Goal: Information Seeking & Learning: Find specific fact

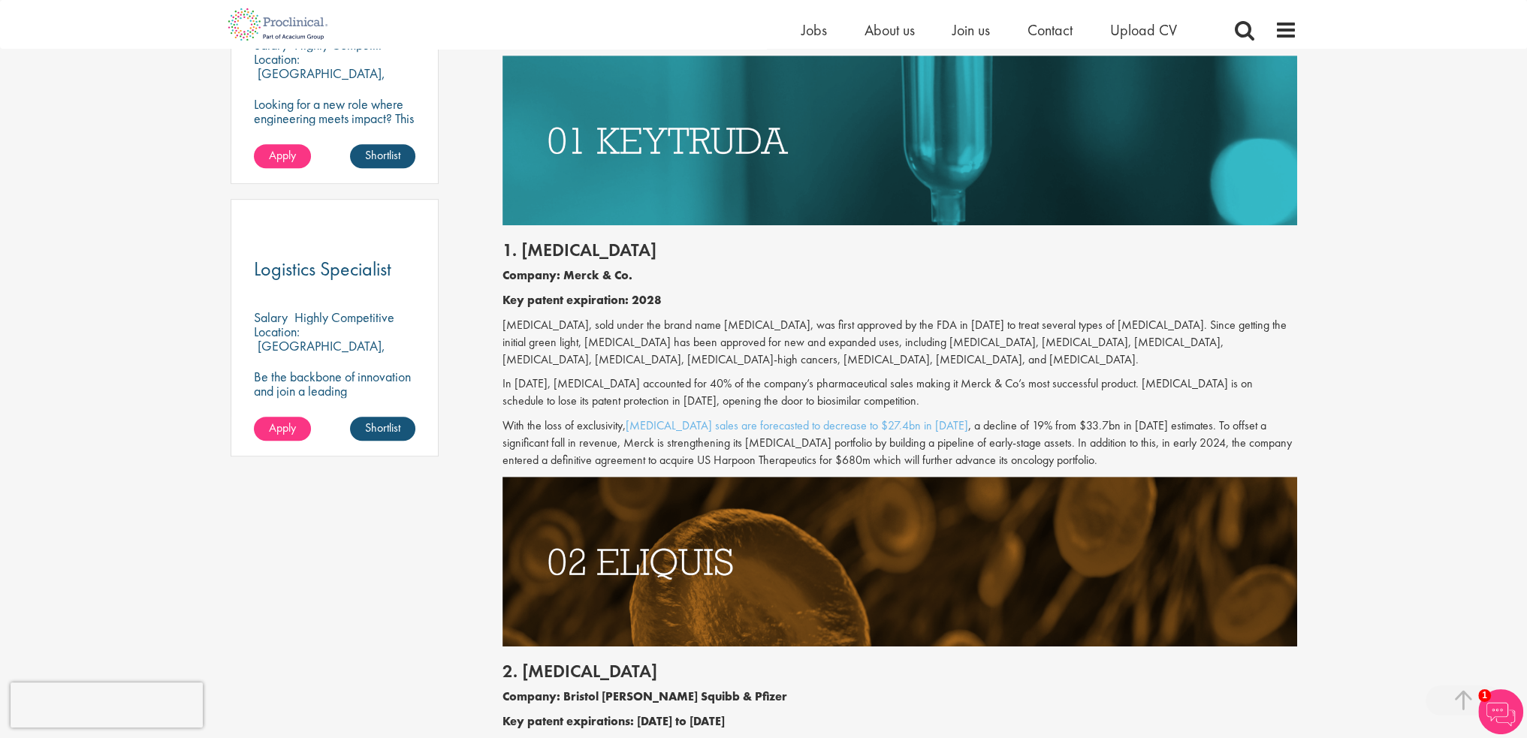
drag, startPoint x: 1084, startPoint y: 357, endPoint x: 496, endPoint y: 327, distance: 588.9
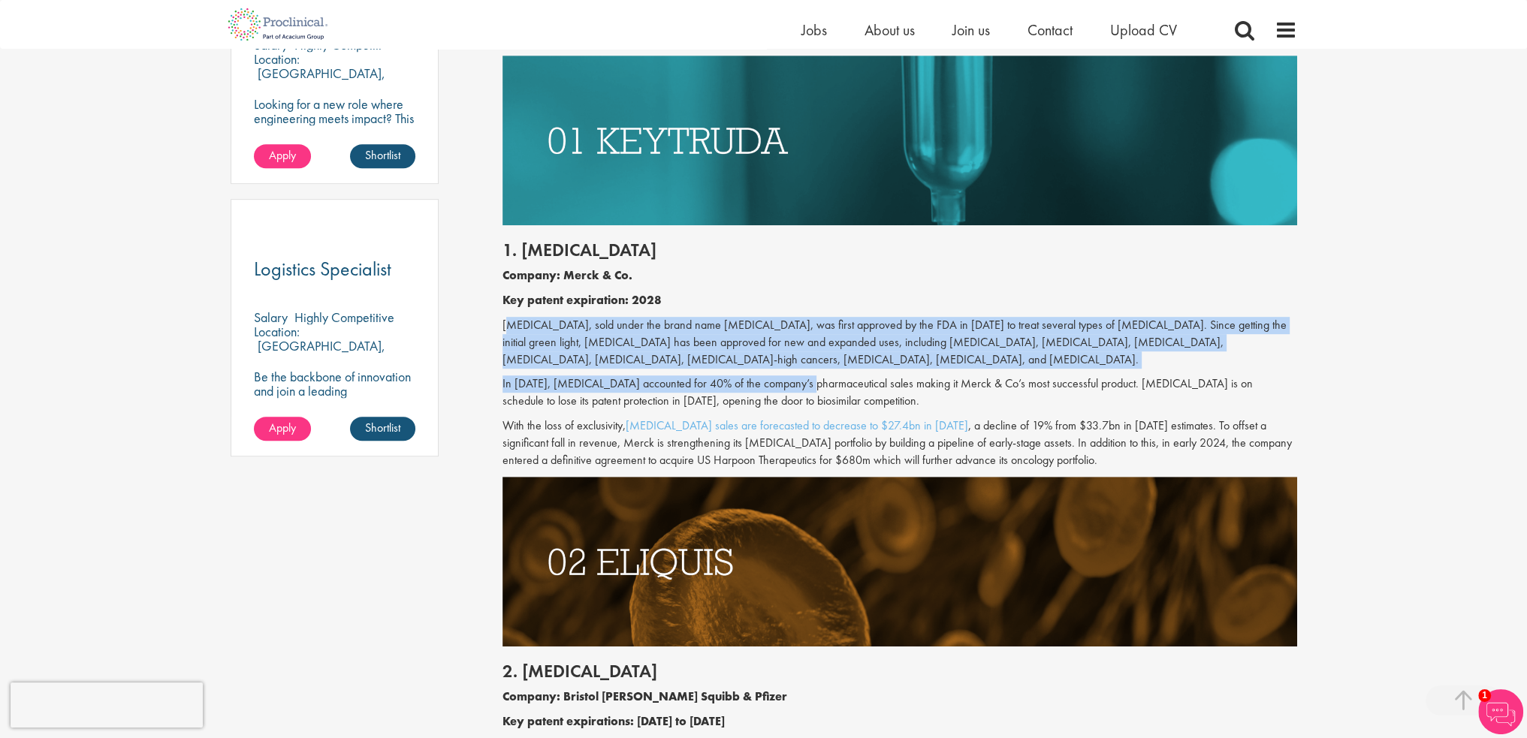
drag, startPoint x: 500, startPoint y: 319, endPoint x: 815, endPoint y: 371, distance: 318.9
click at [815, 371] on div "1. [MEDICAL_DATA] Company: Merck & Co. Key patent expiration: 2028 [MEDICAL_DAT…" at bounding box center [899, 351] width 817 height 252
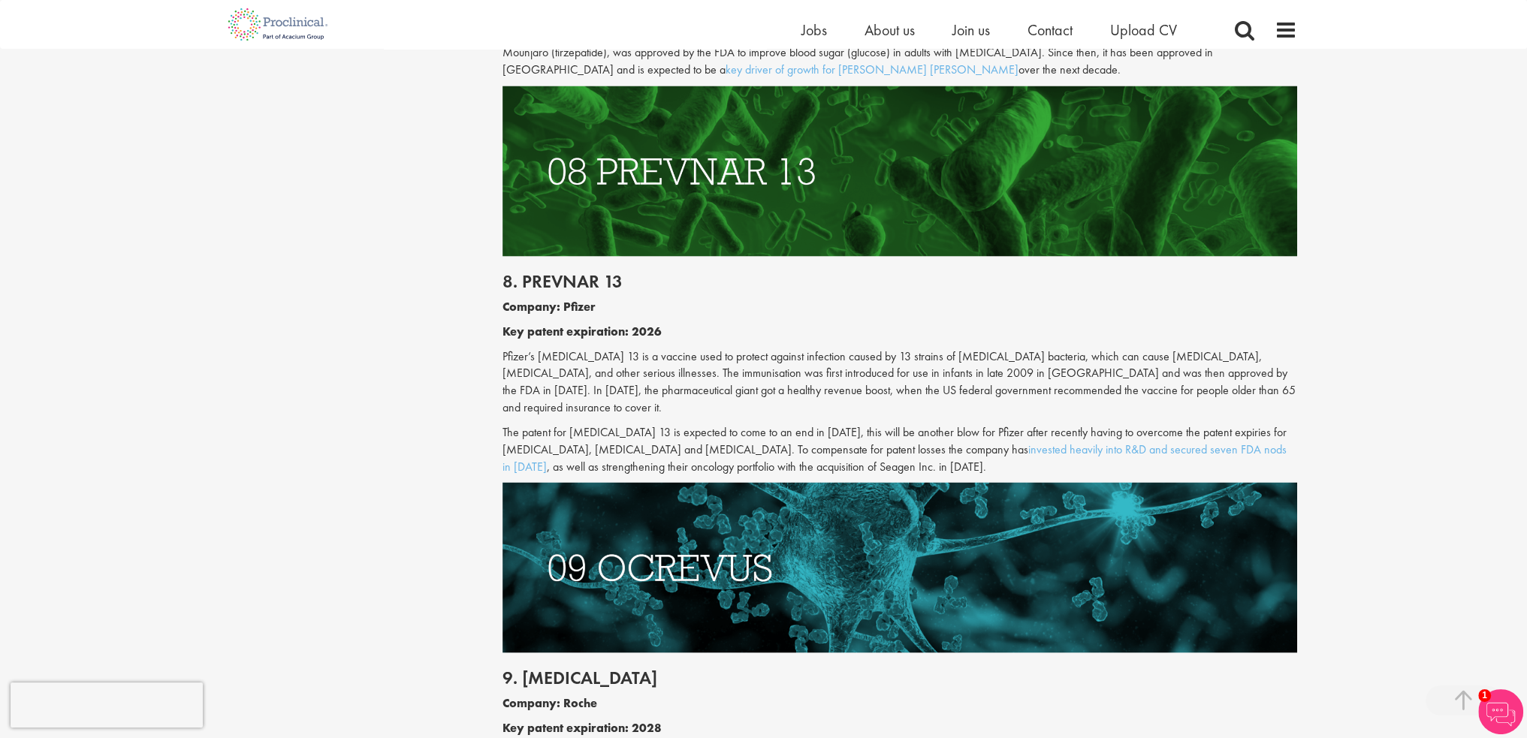
scroll to position [3905, 0]
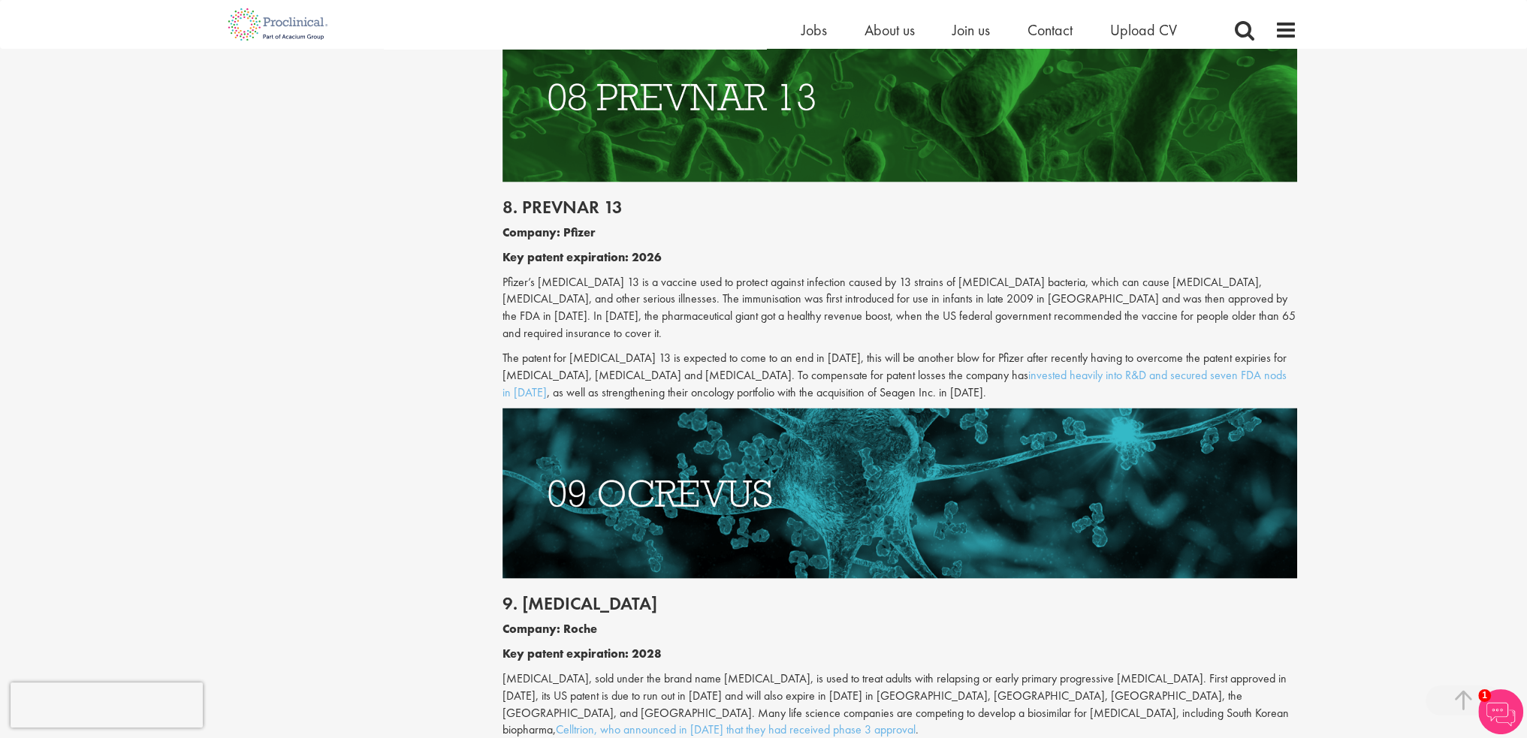
drag, startPoint x: 858, startPoint y: 294, endPoint x: 506, endPoint y: 172, distance: 371.9
click at [506, 183] on div "8. [MEDICAL_DATA] 13 Company: Pfizer Key patent expiration: 2026 Pfizer’s [MEDI…" at bounding box center [899, 296] width 817 height 227
click at [506, 249] on b "Key patent expiration: 2026" at bounding box center [581, 257] width 159 height 16
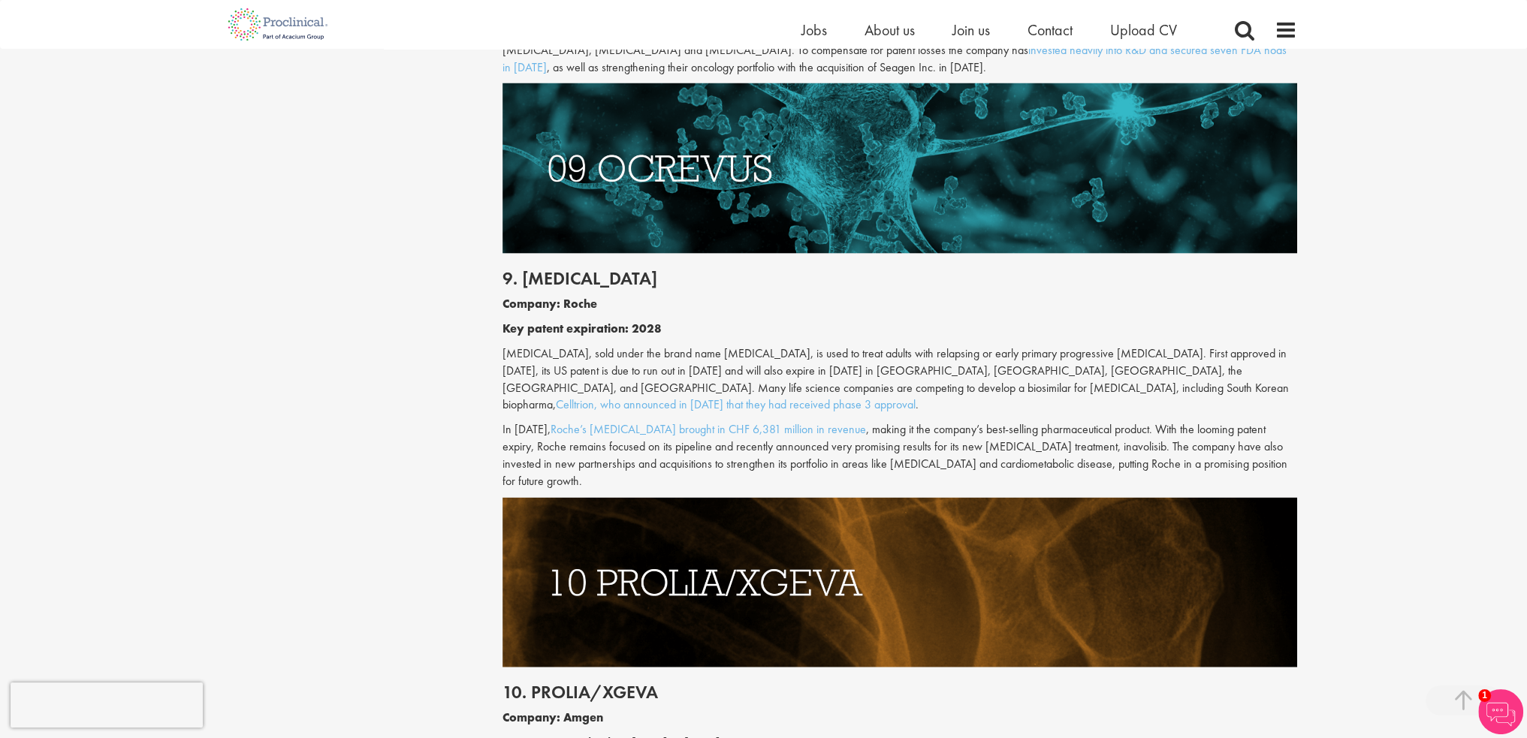
scroll to position [4556, 0]
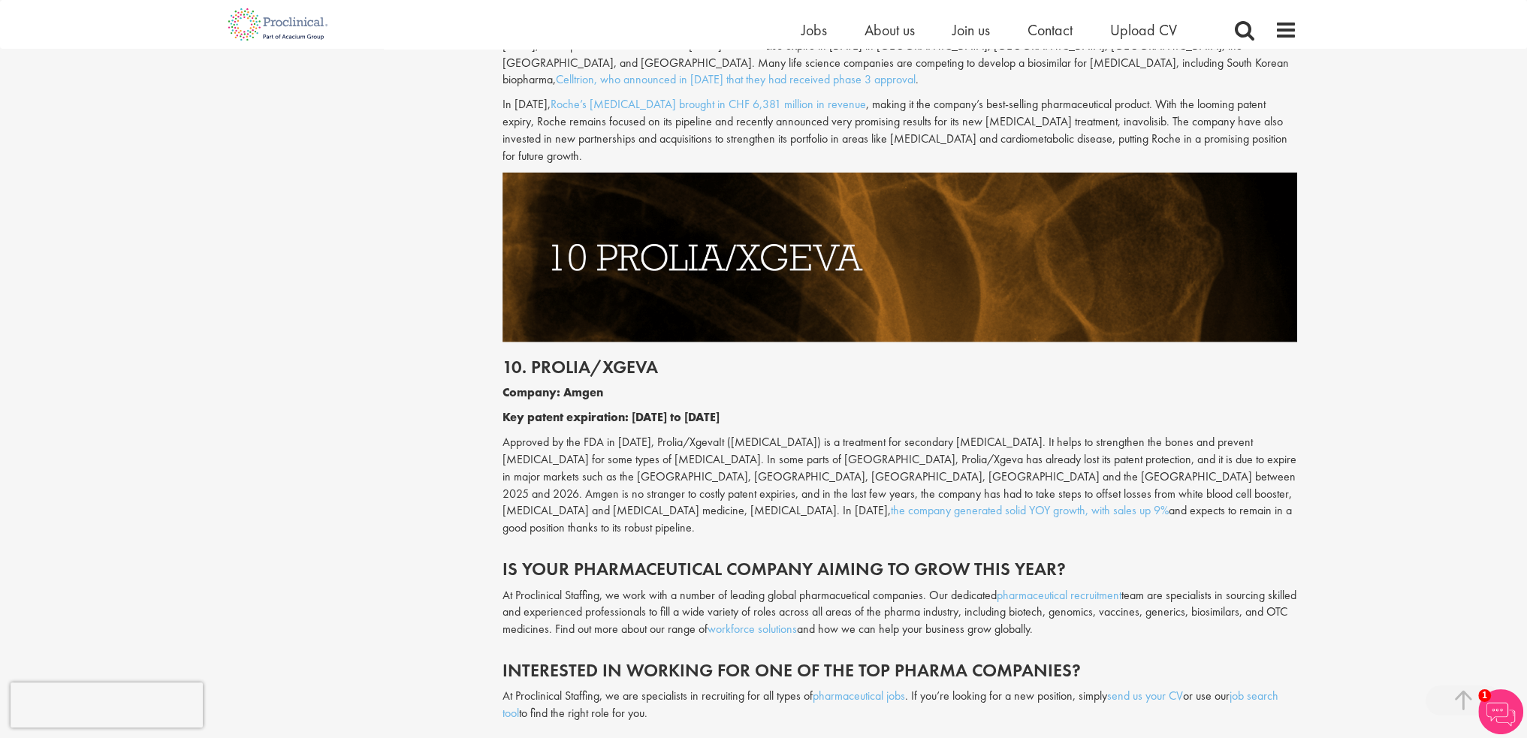
click at [571, 357] on h2 "10. Prolia/Xgeva" at bounding box center [899, 367] width 795 height 20
drag, startPoint x: 571, startPoint y: 250, endPoint x: 583, endPoint y: 252, distance: 12.1
click at [574, 357] on h2 "10. Prolia/Xgeva" at bounding box center [899, 367] width 795 height 20
click at [597, 357] on h2 "10. Prolia/Xgeva" at bounding box center [899, 367] width 795 height 20
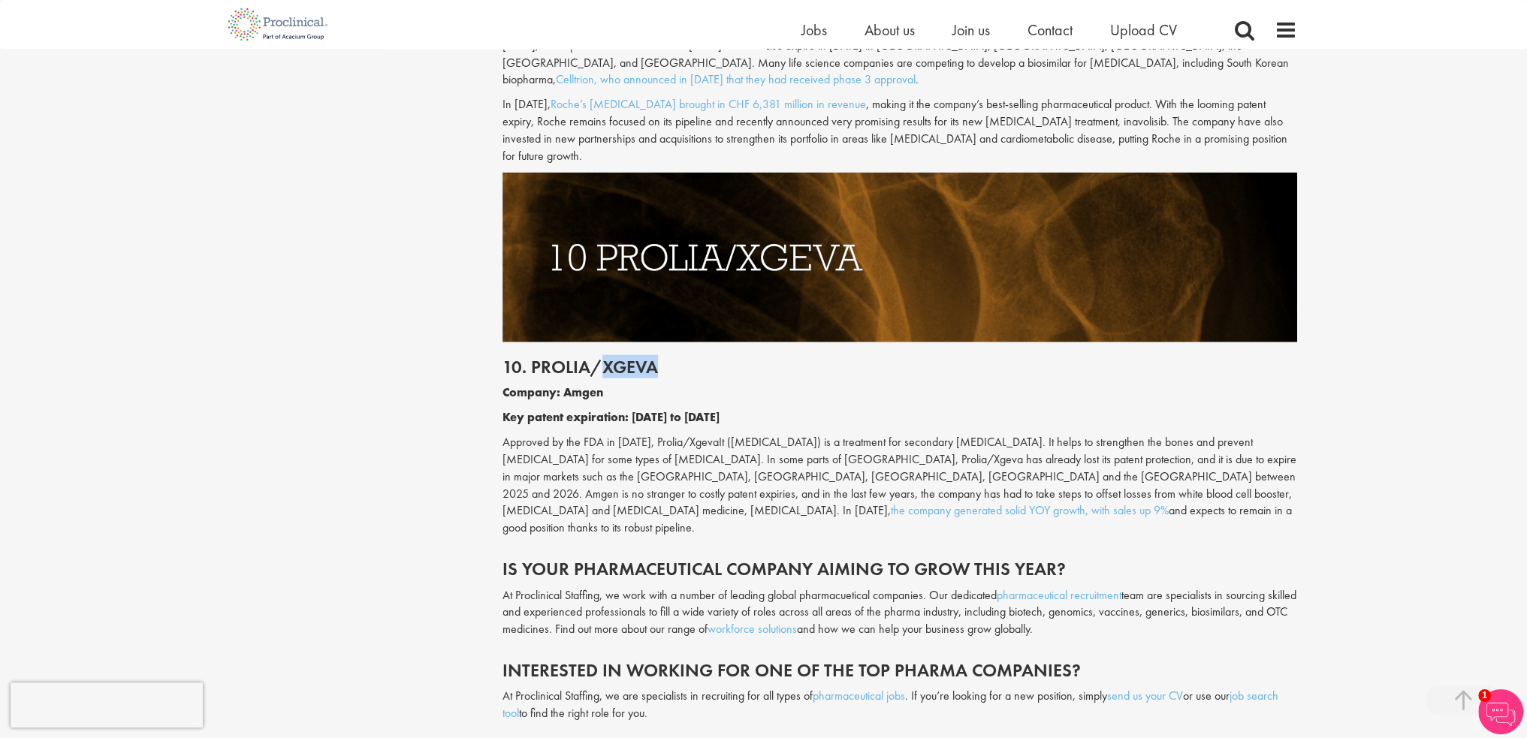
click at [597, 357] on h2 "10. Prolia/Xgeva" at bounding box center [899, 367] width 795 height 20
click at [586, 357] on h2 "10. Prolia/Xgeva" at bounding box center [899, 367] width 795 height 20
click at [546, 357] on h2 "10. Prolia/Xgeva" at bounding box center [899, 367] width 795 height 20
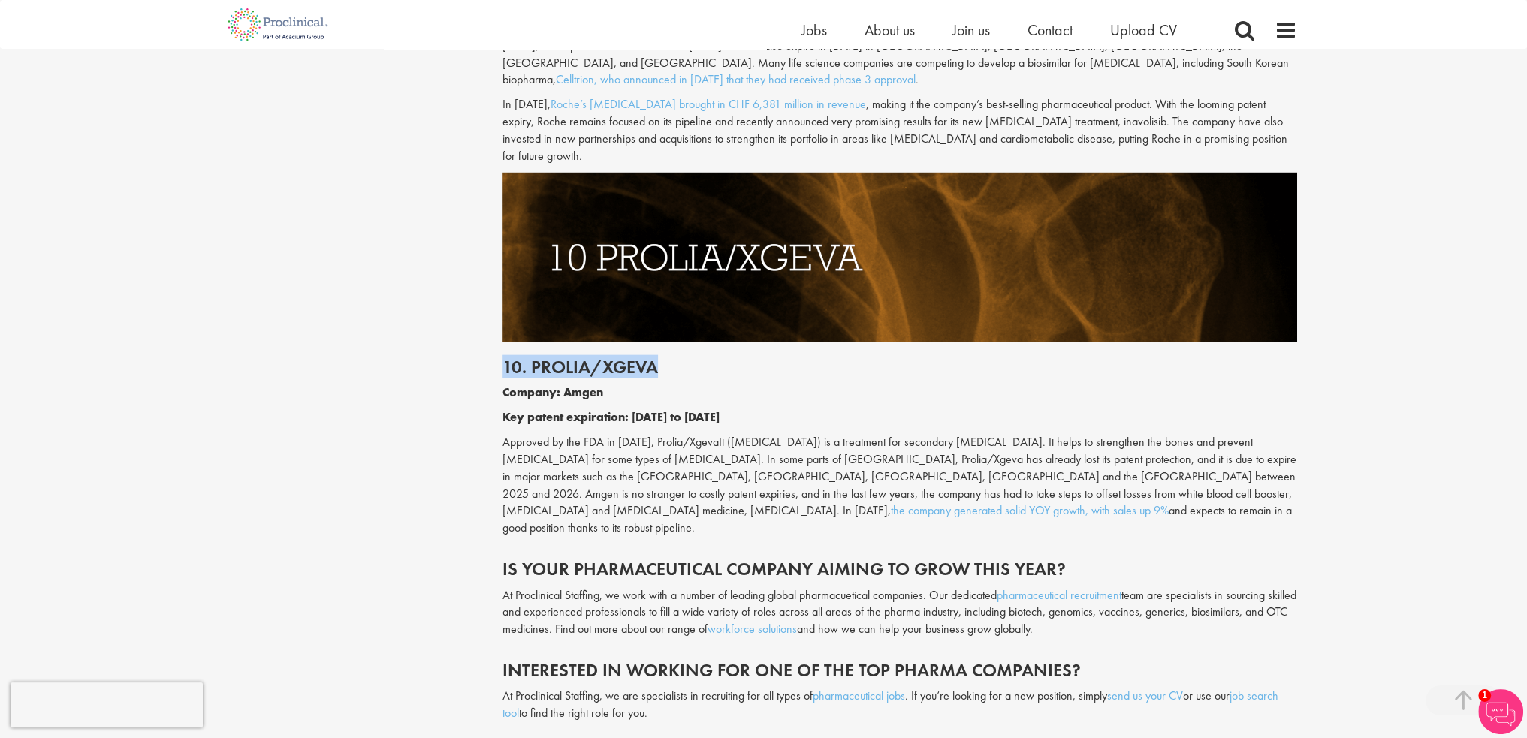
click at [546, 357] on h2 "10. Prolia/Xgeva" at bounding box center [899, 367] width 795 height 20
click at [574, 357] on h2 "10. Prolia/Xgeva" at bounding box center [899, 367] width 795 height 20
